Goal: Task Accomplishment & Management: Manage account settings

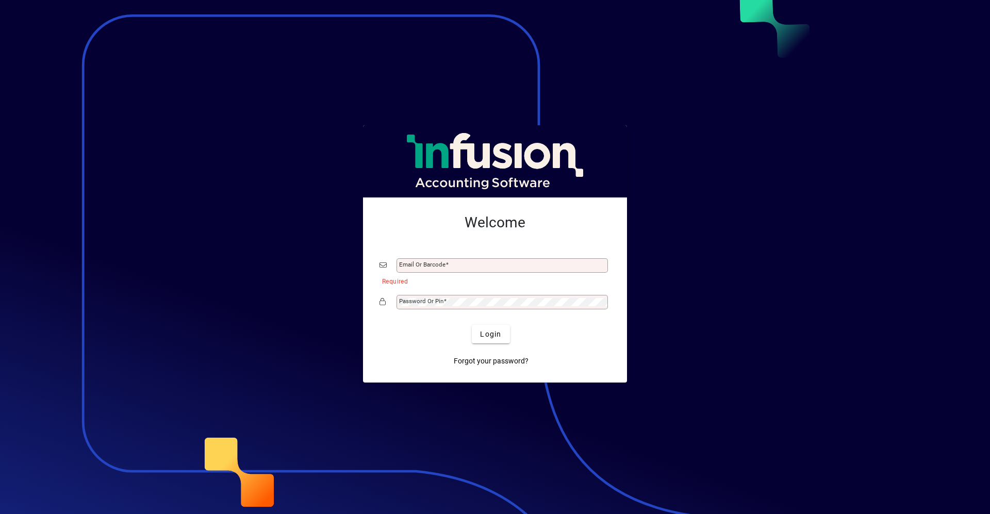
drag, startPoint x: 0, startPoint y: 0, endPoint x: 454, endPoint y: 264, distance: 525.2
click at [454, 264] on input "Email or Barcode" at bounding box center [503, 265] width 208 height 8
